Goal: Find specific page/section: Find specific page/section

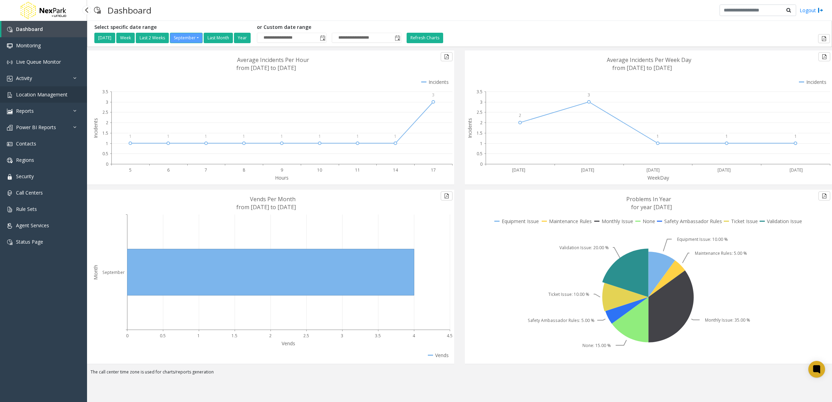
click at [62, 90] on link "Location Management" at bounding box center [43, 94] width 87 height 16
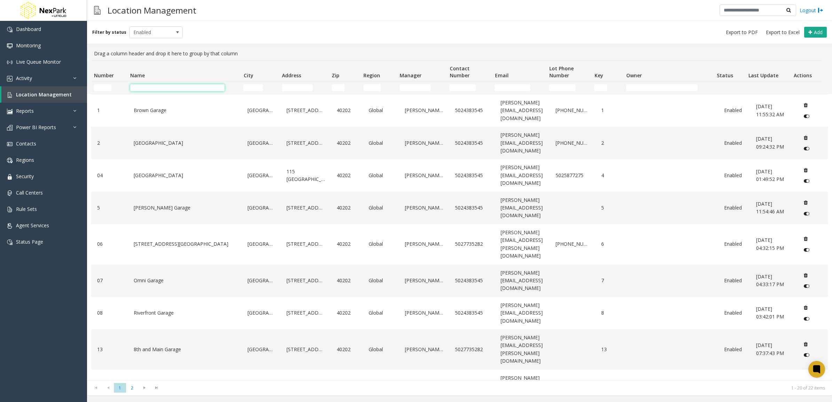
click at [158, 88] on input "Name Filter" at bounding box center [177, 87] width 94 height 7
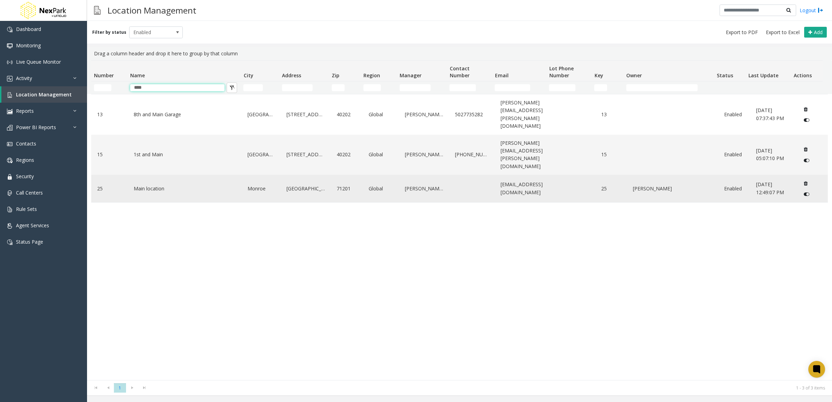
type input "****"
click at [147, 175] on td "Main location" at bounding box center [185, 189] width 114 height 28
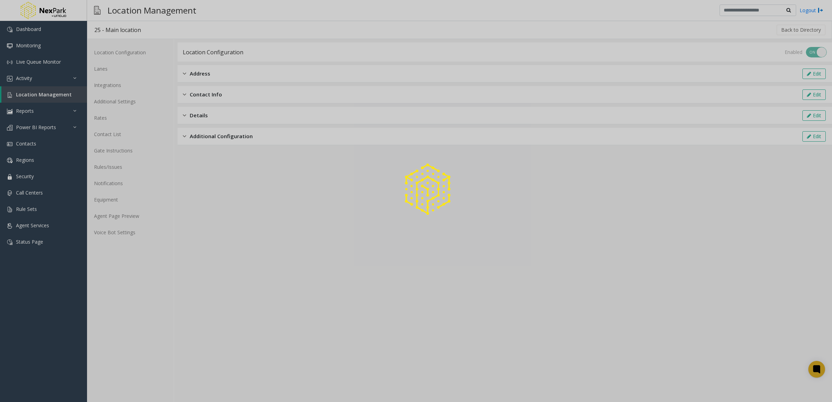
click at [120, 84] on div at bounding box center [416, 201] width 832 height 402
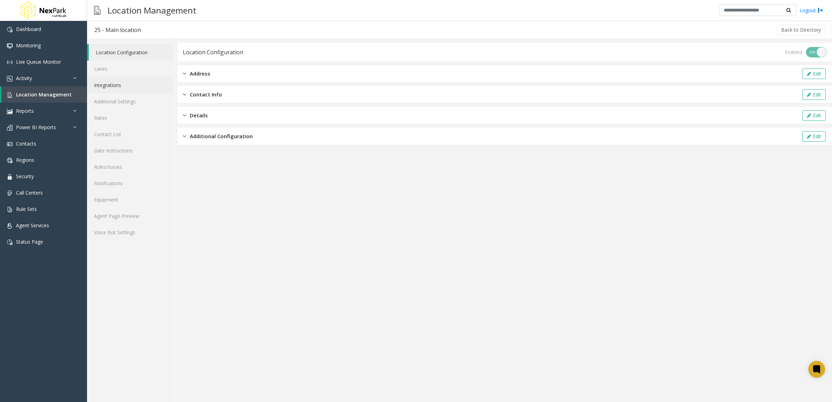
click at [114, 86] on link "Integrations" at bounding box center [130, 85] width 87 height 16
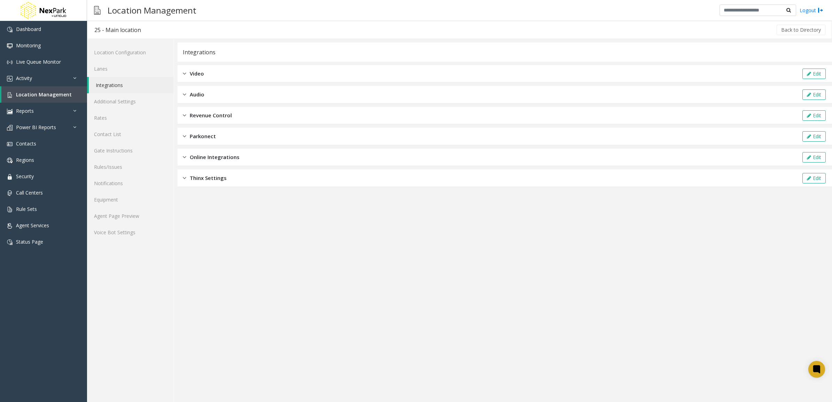
click at [220, 115] on span "Revenue Control" at bounding box center [211, 115] width 42 height 8
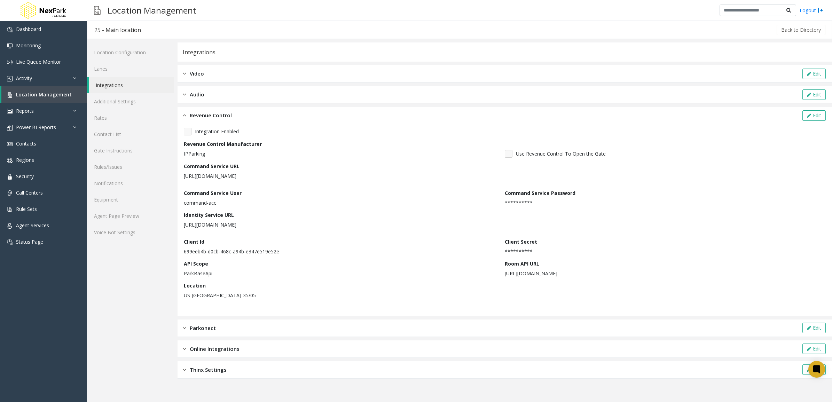
click at [193, 174] on p "[URL][DOMAIN_NAME]" at bounding box center [342, 175] width 316 height 7
click at [331, 196] on div "Command Service User command-acc" at bounding box center [344, 197] width 321 height 17
click at [254, 178] on p "[URL][DOMAIN_NAME]" at bounding box center [342, 175] width 316 height 7
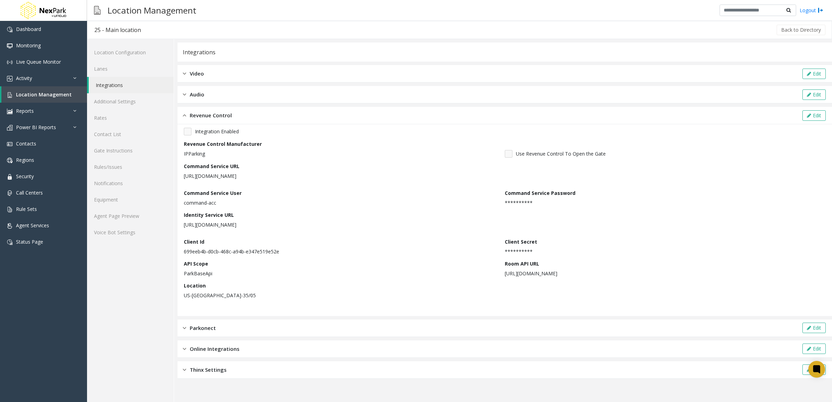
click at [254, 178] on p "[URL][DOMAIN_NAME]" at bounding box center [342, 175] width 316 height 7
drag, startPoint x: 254, startPoint y: 178, endPoint x: 292, endPoint y: 204, distance: 46.0
click at [292, 204] on p "command-acc" at bounding box center [343, 202] width 318 height 7
drag, startPoint x: 183, startPoint y: 176, endPoint x: 339, endPoint y: 180, distance: 156.4
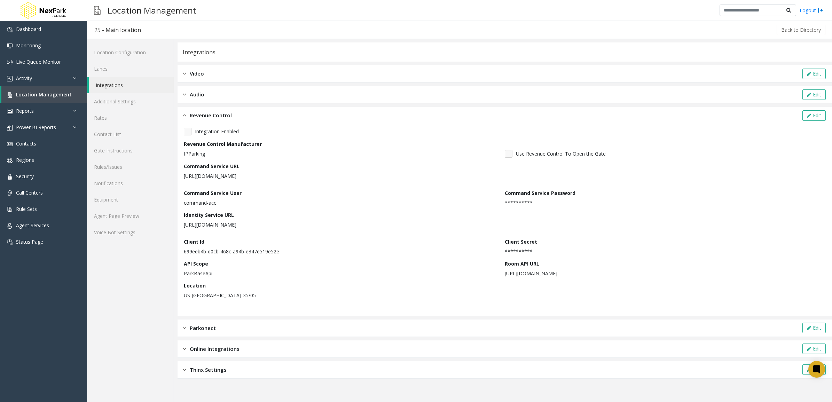
click at [339, 180] on div "**********" at bounding box center [505, 220] width 655 height 192
drag, startPoint x: 339, startPoint y: 180, endPoint x: 300, endPoint y: 177, distance: 39.9
click at [300, 177] on p "[URL][DOMAIN_NAME]" at bounding box center [342, 175] width 316 height 7
drag, startPoint x: 185, startPoint y: 176, endPoint x: 340, endPoint y: 183, distance: 156.2
click at [340, 183] on div "Command Service URL [URL][DOMAIN_NAME]" at bounding box center [505, 174] width 642 height 22
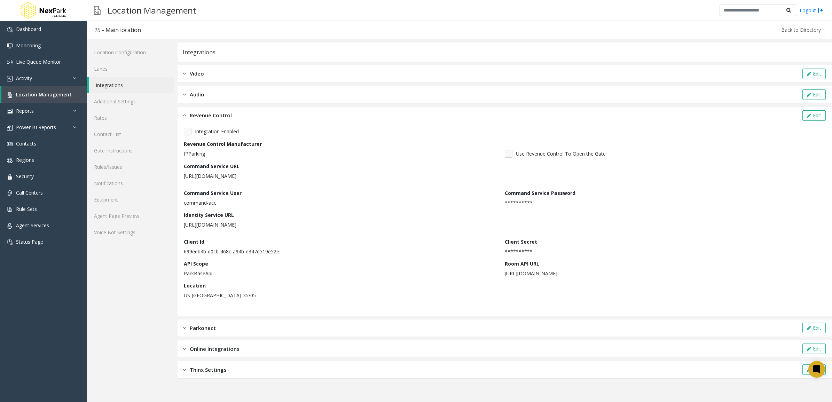
drag, startPoint x: 340, startPoint y: 183, endPoint x: 314, endPoint y: 181, distance: 26.2
click at [314, 181] on div "Command Service URL [URL][DOMAIN_NAME]" at bounding box center [505, 174] width 642 height 22
click at [318, 176] on p "[URL][DOMAIN_NAME]" at bounding box center [342, 175] width 316 height 7
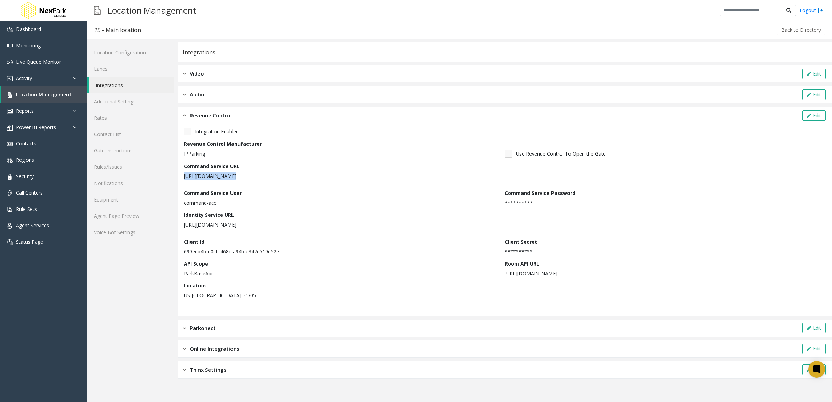
click at [183, 174] on div "**********" at bounding box center [505, 220] width 655 height 192
click at [185, 174] on p "[URL][DOMAIN_NAME]" at bounding box center [342, 175] width 316 height 7
click at [186, 174] on p "[URL][DOMAIN_NAME]" at bounding box center [342, 175] width 316 height 7
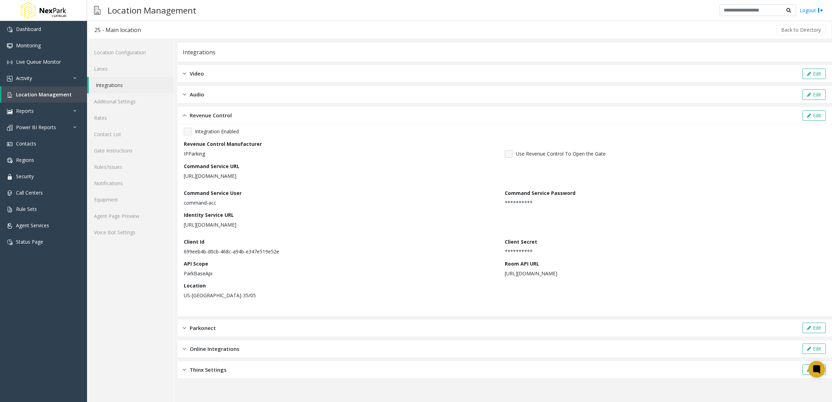
drag, startPoint x: 186, startPoint y: 174, endPoint x: 277, endPoint y: 171, distance: 90.9
click at [277, 171] on div "Command Service URL [URL][DOMAIN_NAME]" at bounding box center [343, 171] width 319 height 17
drag, startPoint x: 277, startPoint y: 171, endPoint x: 291, endPoint y: 190, distance: 22.9
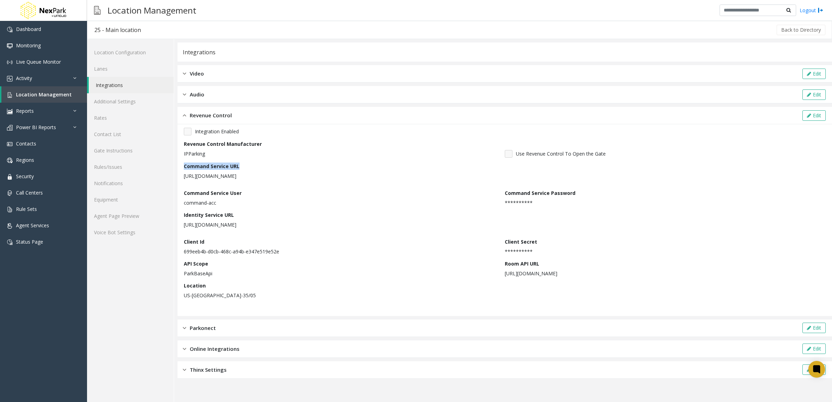
click at [291, 190] on div "Command Service User command-acc" at bounding box center [344, 197] width 321 height 17
drag, startPoint x: 93, startPoint y: 29, endPoint x: 143, endPoint y: 34, distance: 50.4
click at [143, 34] on h3 "25 - Main location" at bounding box center [117, 30] width 61 height 16
drag, startPoint x: 143, startPoint y: 34, endPoint x: 130, endPoint y: 32, distance: 13.3
click at [130, 32] on div "25 - Main location" at bounding box center [117, 29] width 47 height 9
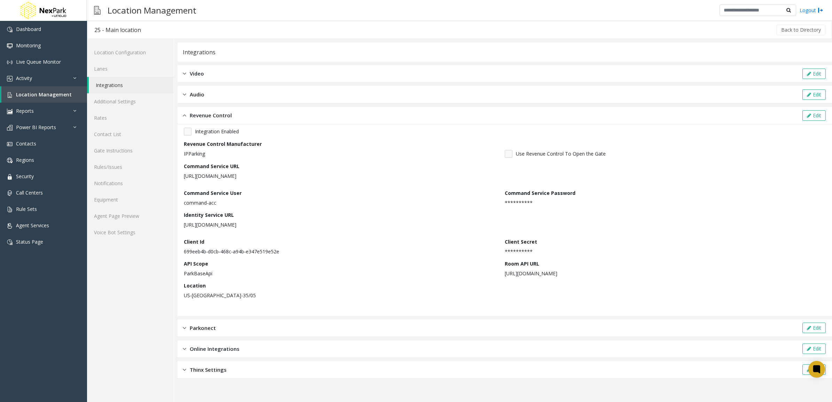
click at [284, 72] on div "Video Edit" at bounding box center [505, 73] width 655 height 17
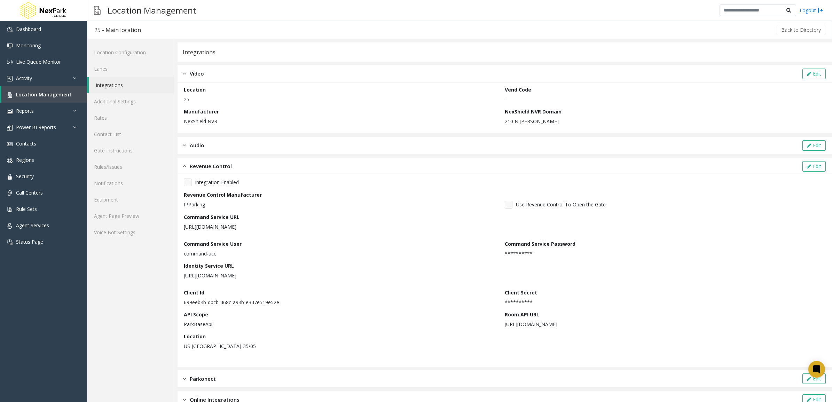
click at [538, 112] on label "NexShield NVR Domain" at bounding box center [533, 111] width 57 height 7
